Goal: Task Accomplishment & Management: Use online tool/utility

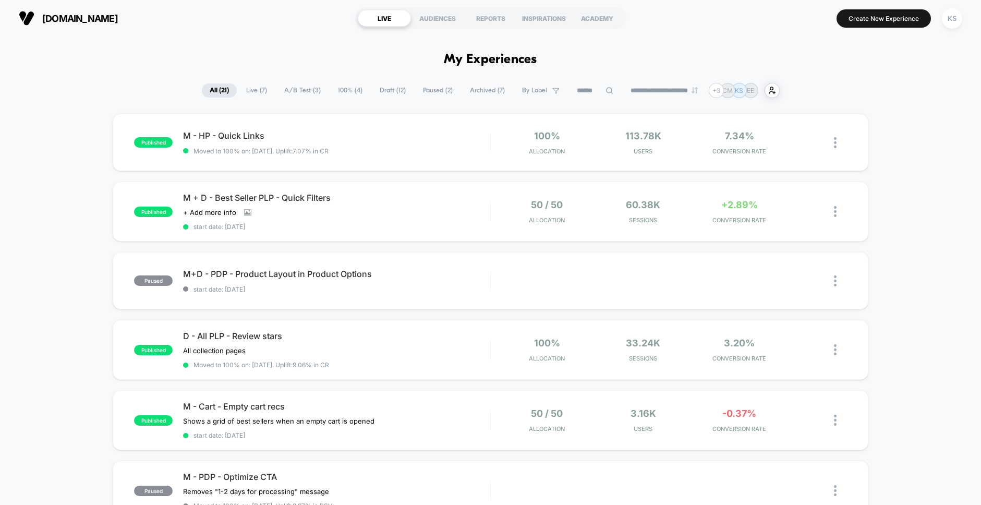
click at [295, 89] on span "A/B Test ( 3 )" at bounding box center [302, 90] width 52 height 14
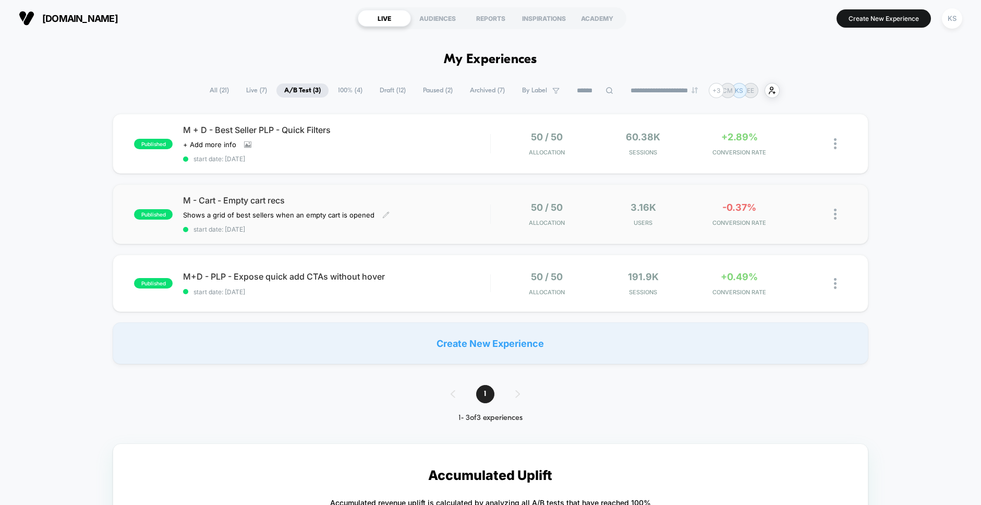
click at [344, 207] on div "M - Cart - Empty cart recs Shows a grid of best sellers when an empty cart is o…" at bounding box center [336, 214] width 307 height 38
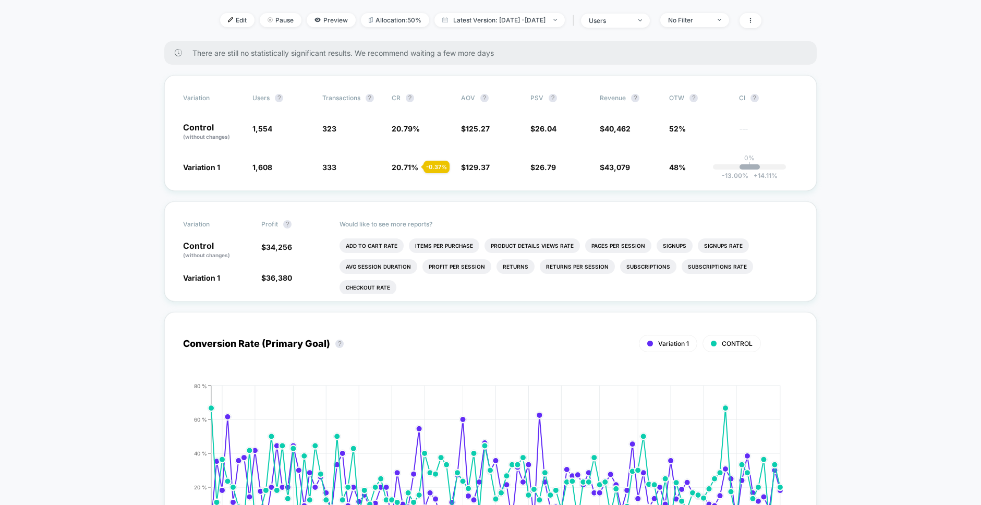
scroll to position [94, 0]
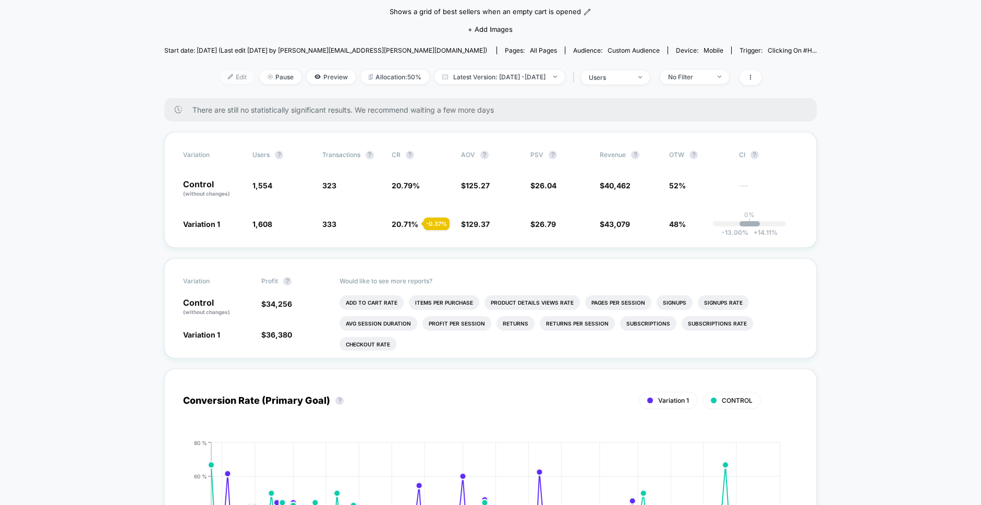
click at [224, 78] on span "Edit" at bounding box center [237, 77] width 34 height 14
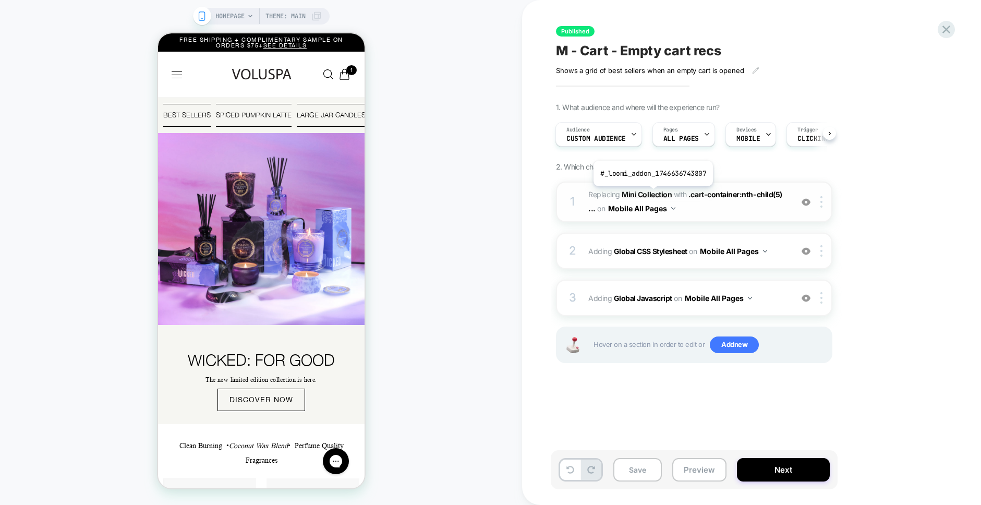
click at [652, 194] on b "Mini Collection" at bounding box center [647, 194] width 50 height 9
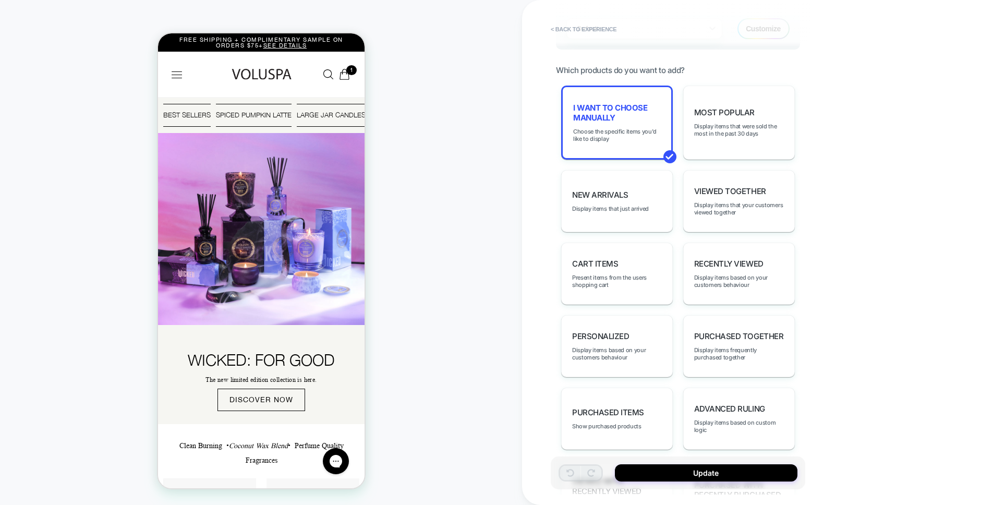
scroll to position [639, 0]
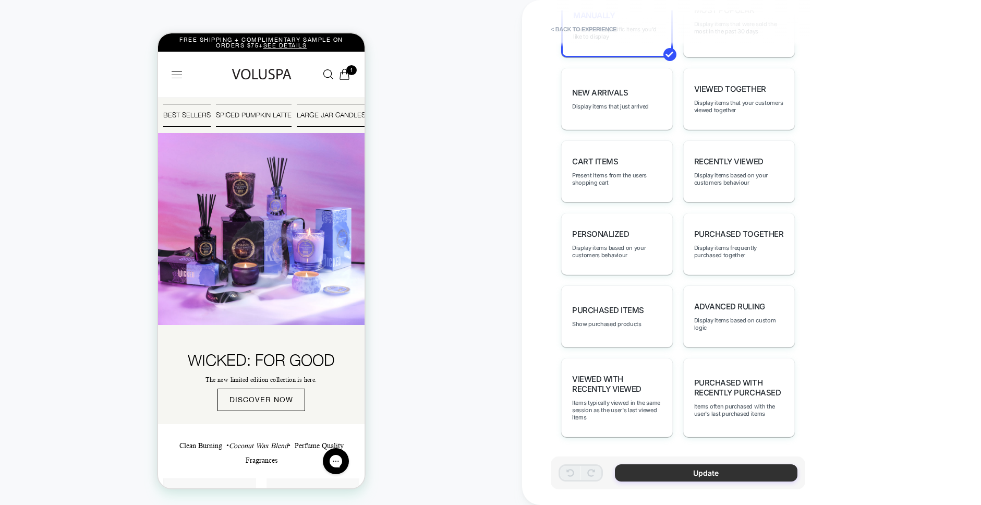
click at [663, 480] on button "Update" at bounding box center [706, 472] width 183 height 17
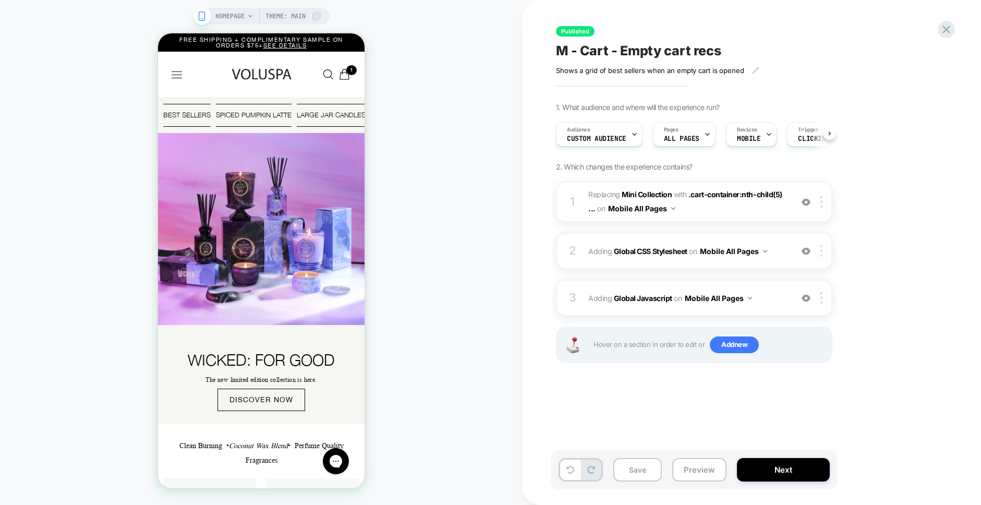
scroll to position [0, 1]
click at [654, 196] on b "Mini Collection" at bounding box center [647, 194] width 50 height 9
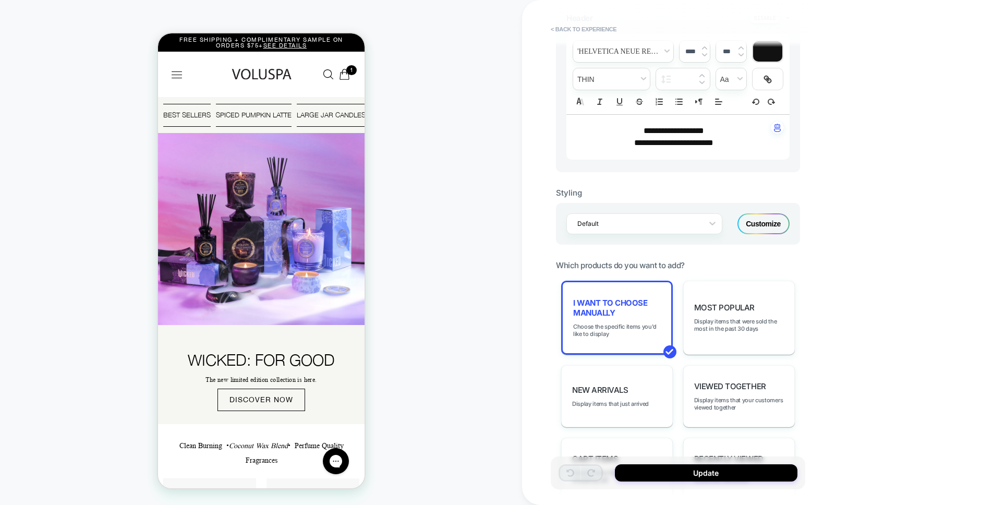
scroll to position [452, 0]
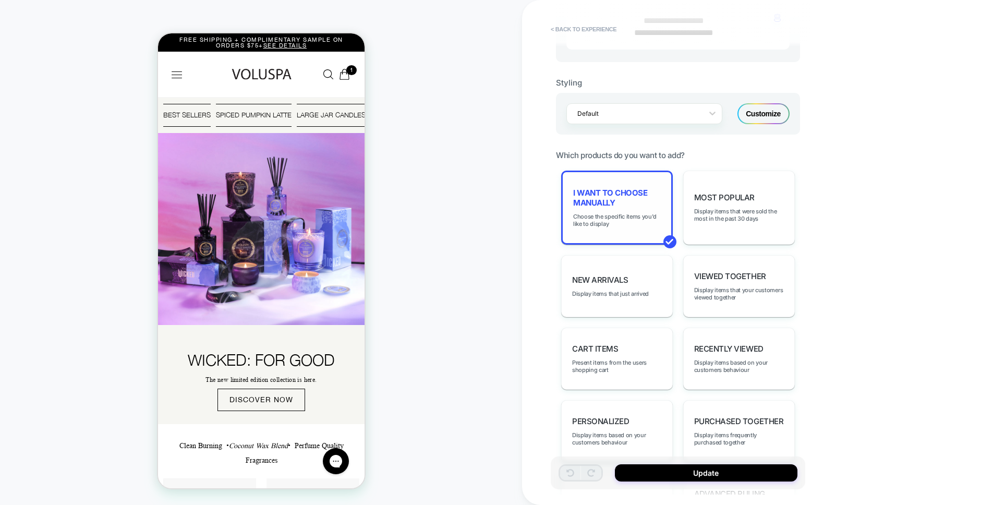
click at [627, 198] on span "I want to choose manually" at bounding box center [617, 198] width 88 height 20
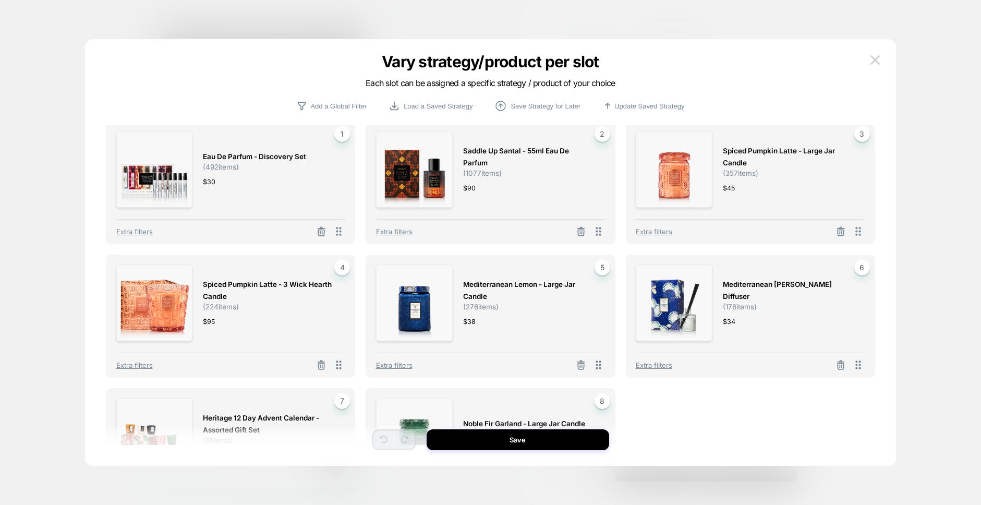
scroll to position [0, 0]
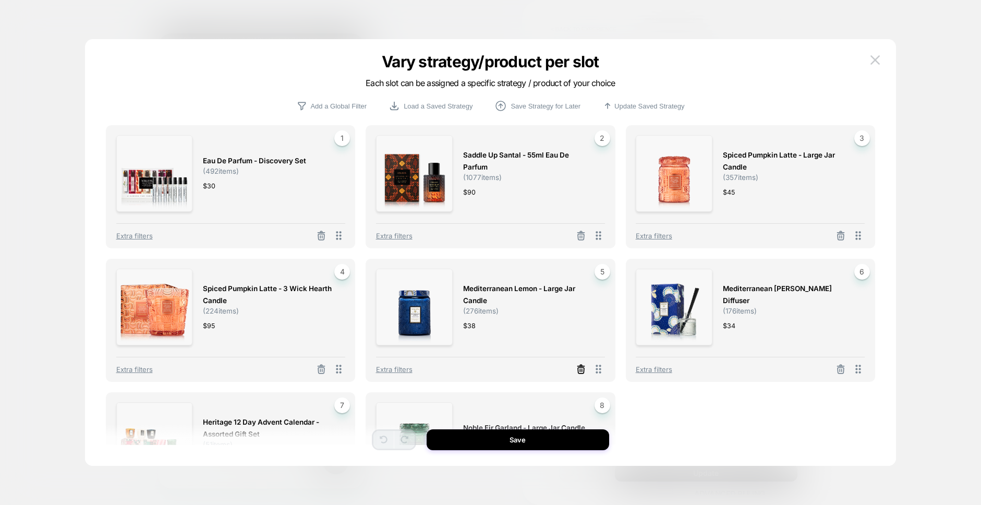
click at [579, 372] on icon at bounding box center [581, 369] width 10 height 10
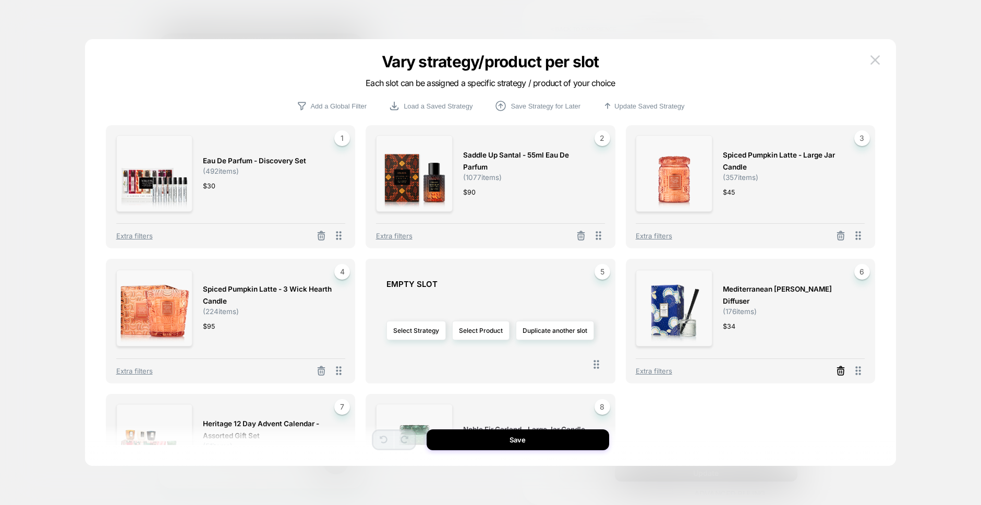
click at [841, 370] on icon at bounding box center [841, 371] width 10 height 10
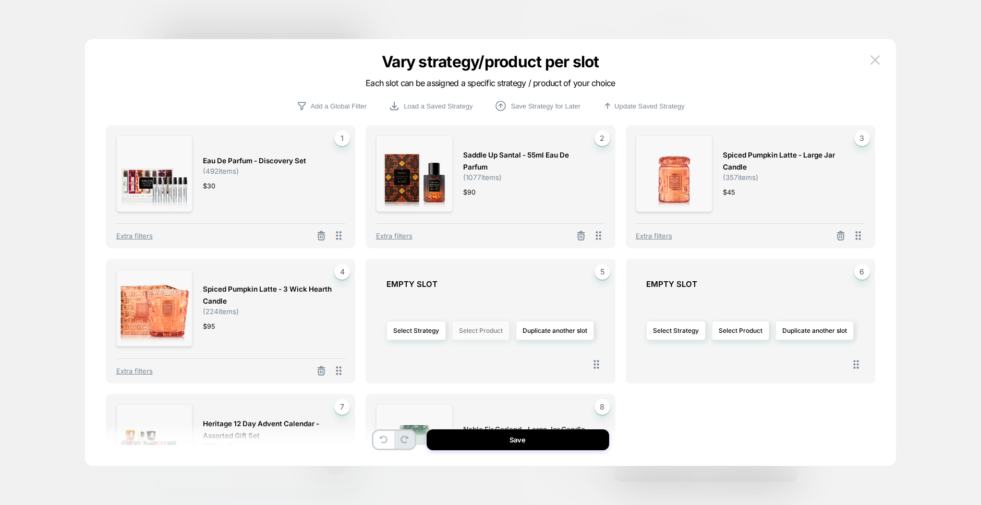
click at [466, 335] on button "Select Product" at bounding box center [480, 330] width 57 height 19
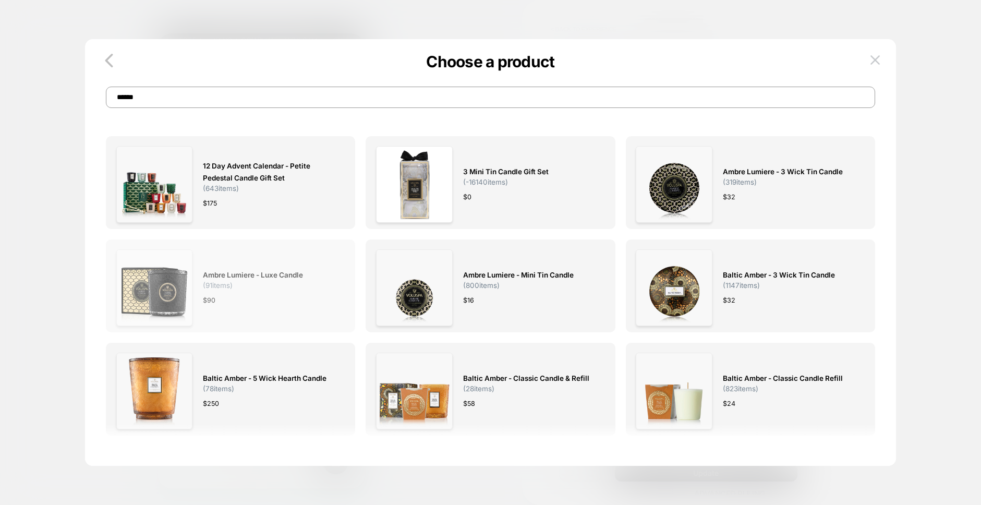
type input "******"
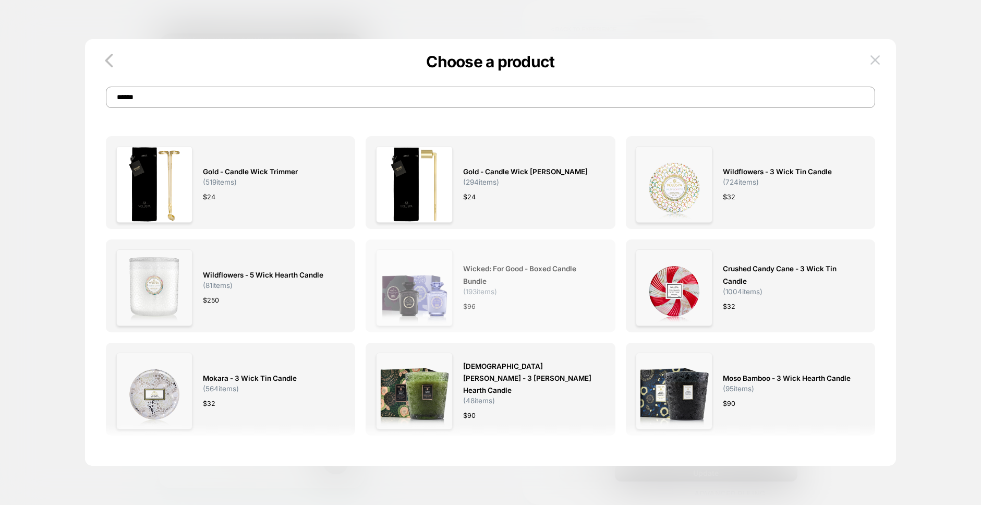
click at [404, 290] on img at bounding box center [414, 287] width 77 height 77
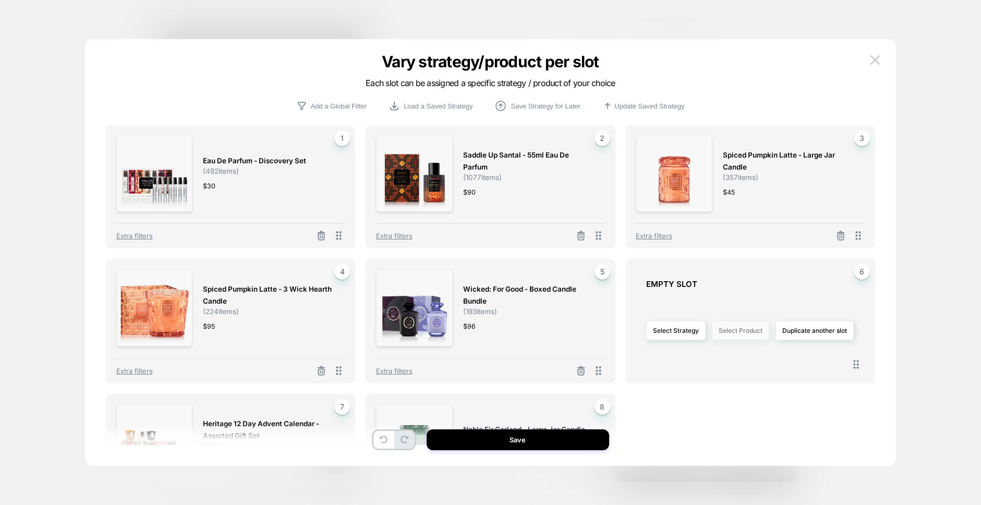
click at [737, 334] on button "Select Product" at bounding box center [740, 330] width 57 height 19
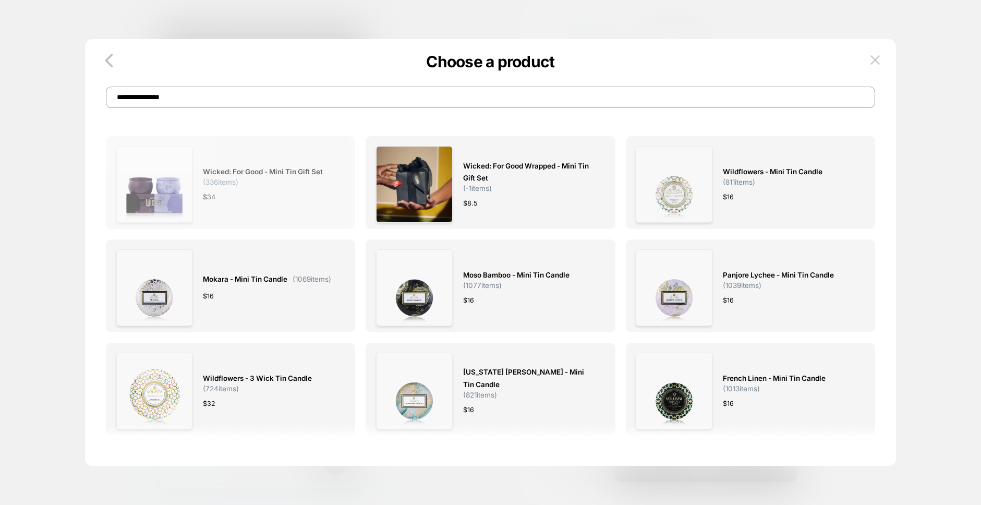
type input "**********"
click at [170, 186] on img at bounding box center [154, 184] width 77 height 77
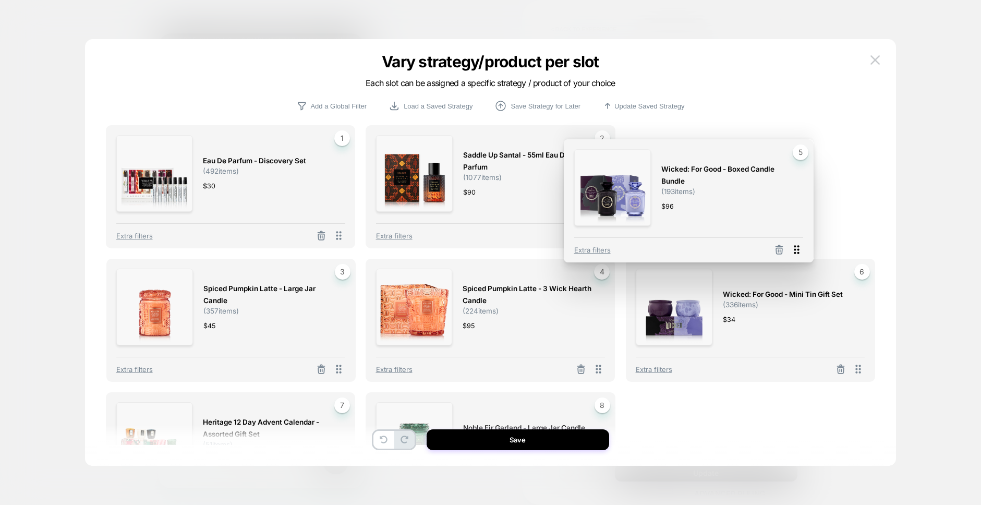
drag, startPoint x: 598, startPoint y: 370, endPoint x: 797, endPoint y: 250, distance: 231.9
click at [797, 250] on icon at bounding box center [796, 249] width 13 height 13
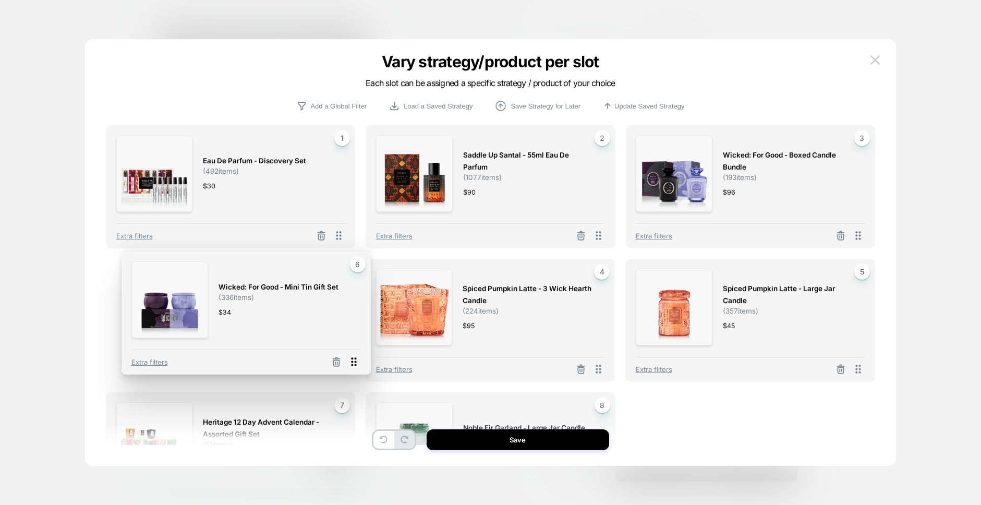
drag, startPoint x: 857, startPoint y: 370, endPoint x: 353, endPoint y: 362, distance: 504.4
click at [353, 362] on icon at bounding box center [353, 361] width 13 height 13
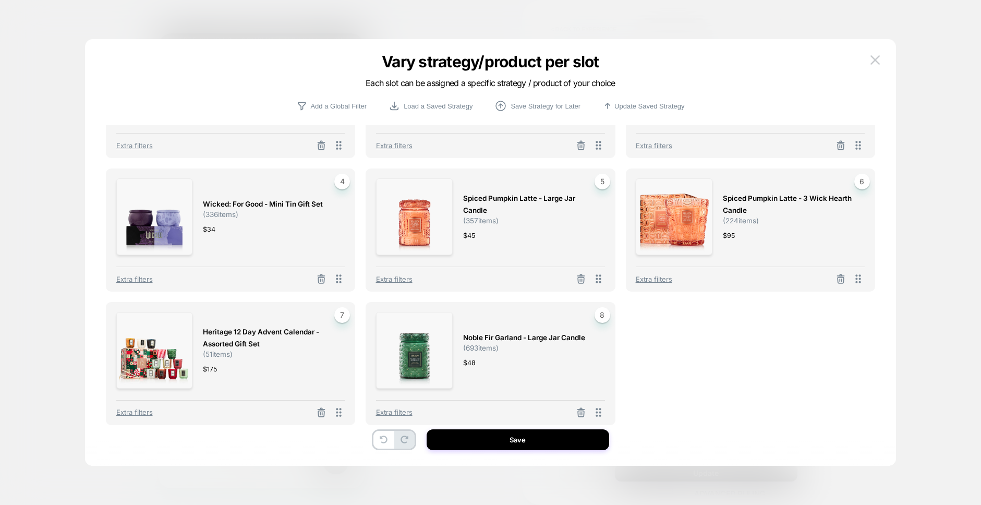
scroll to position [96, 0]
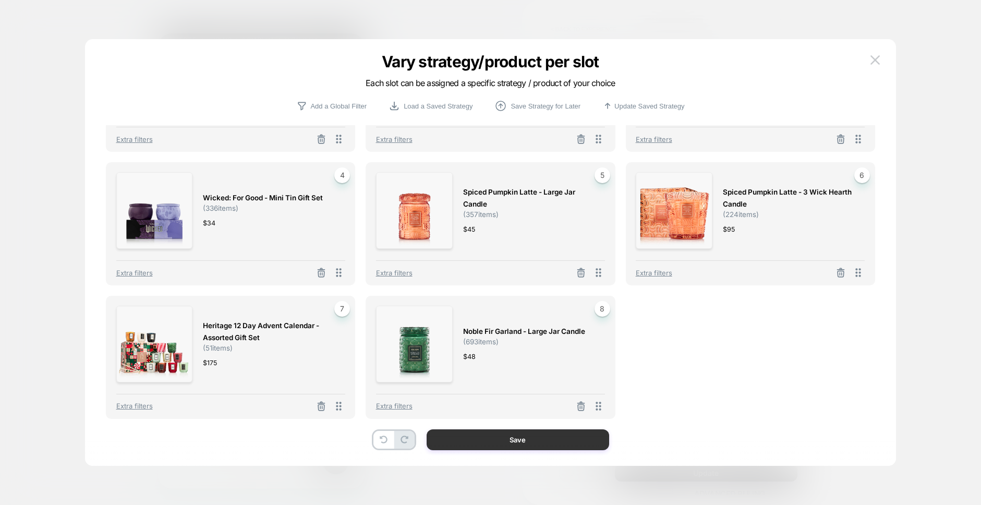
click at [467, 441] on button "Save" at bounding box center [518, 439] width 183 height 21
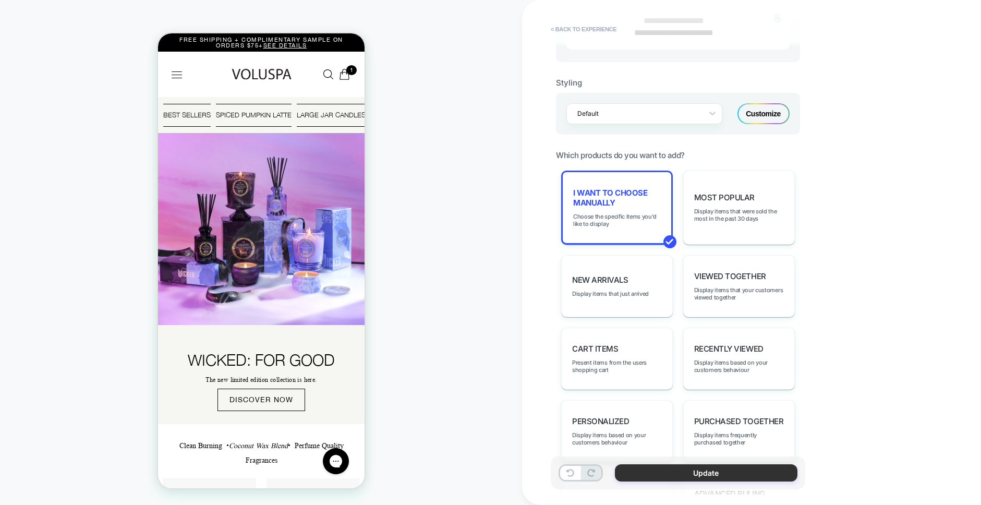
click at [672, 472] on button "Update" at bounding box center [706, 472] width 183 height 17
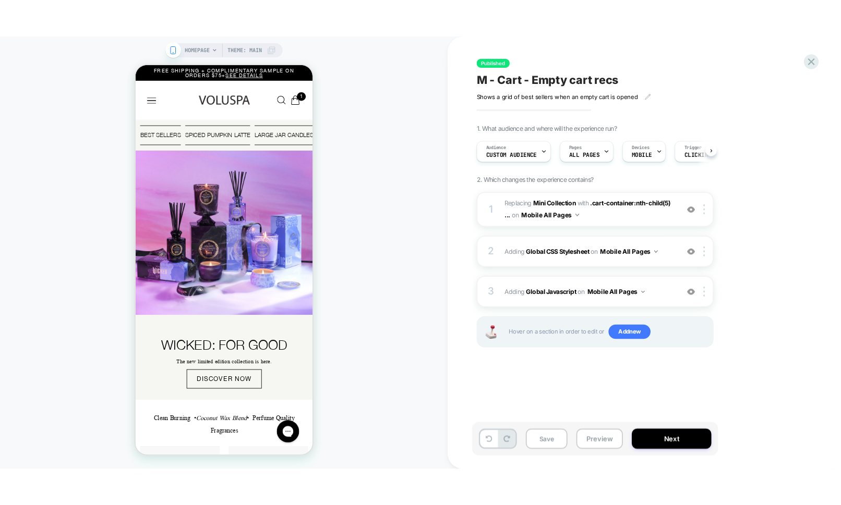
scroll to position [0, 1]
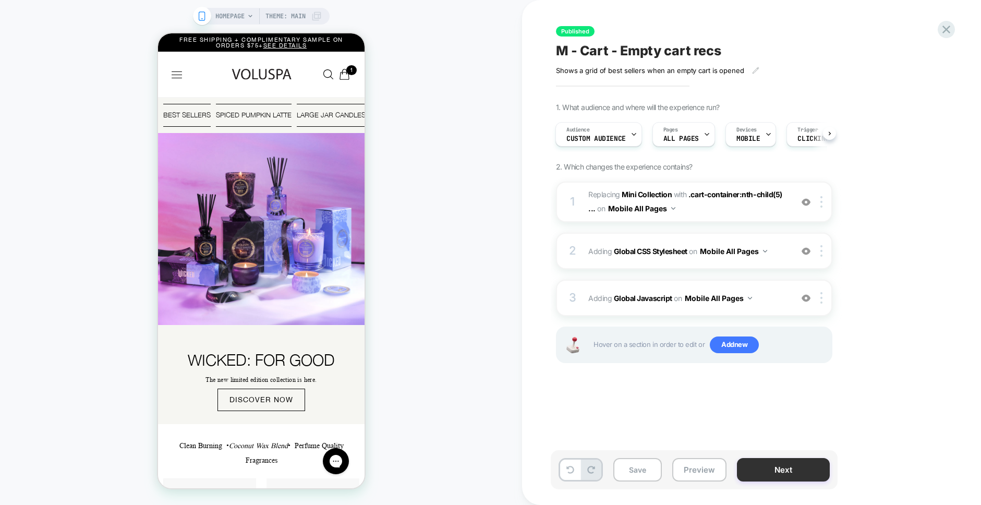
click at [760, 466] on button "Next" at bounding box center [783, 469] width 93 height 23
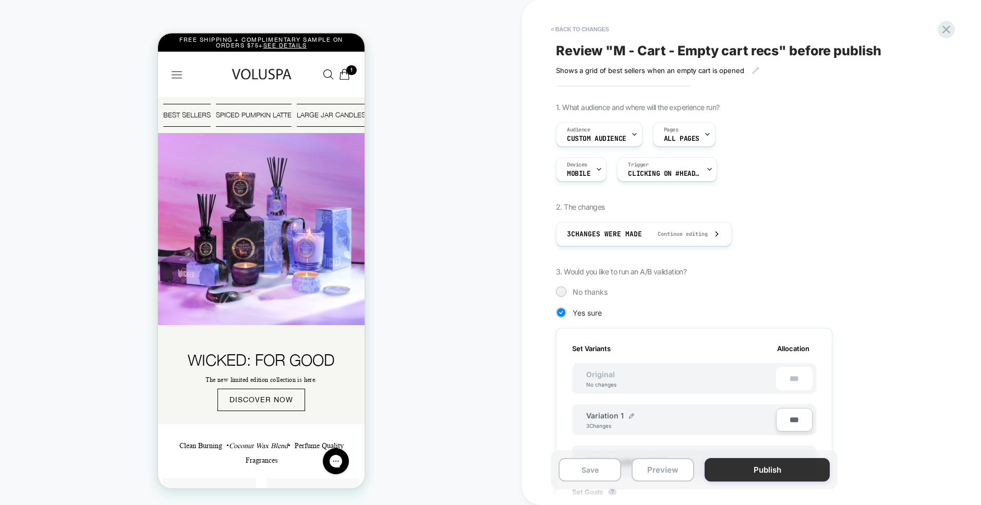
click at [760, 465] on button "Publish" at bounding box center [767, 469] width 125 height 23
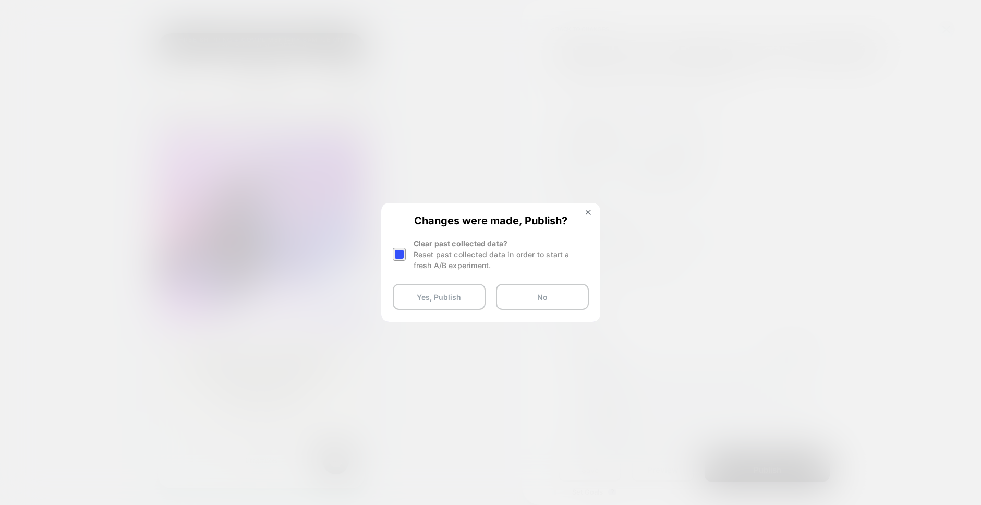
click at [402, 252] on div at bounding box center [399, 254] width 13 height 13
click at [444, 292] on button "Yes, Publish" at bounding box center [439, 297] width 93 height 26
